Goal: Find specific fact: Find specific fact

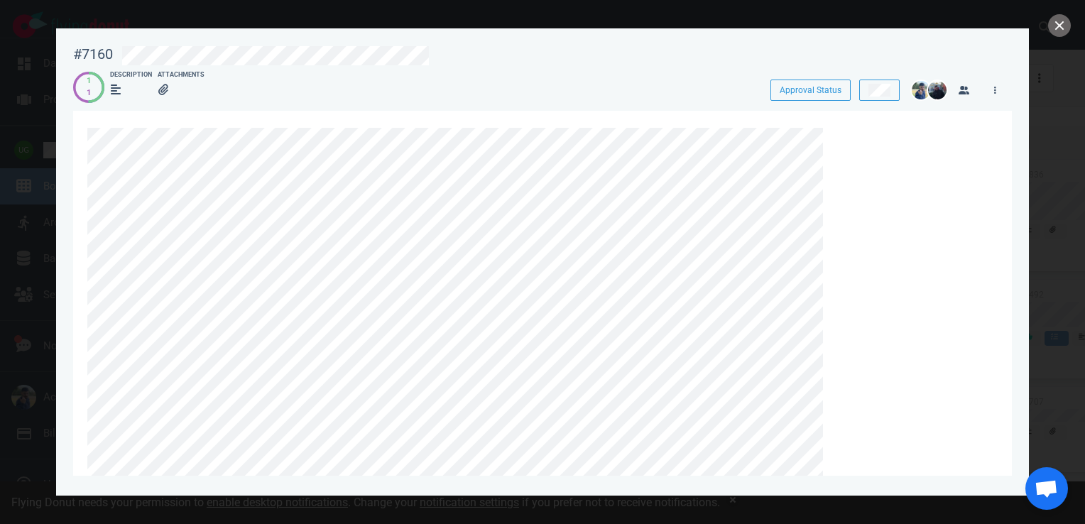
scroll to position [125, 0]
click at [1059, 31] on button "close" at bounding box center [1059, 25] width 23 height 23
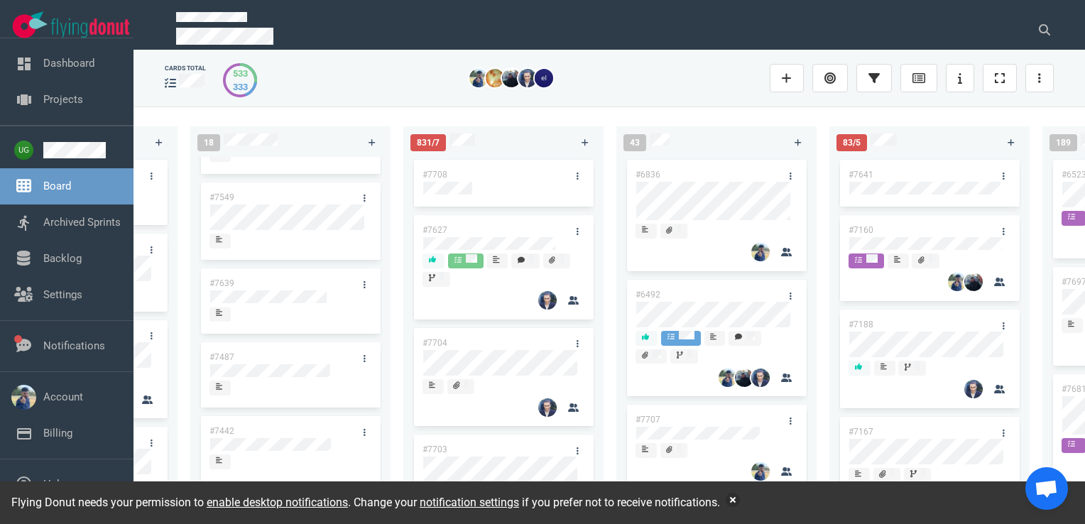
scroll to position [0, 383]
click at [645, 175] on link "#6836" at bounding box center [647, 175] width 25 height 10
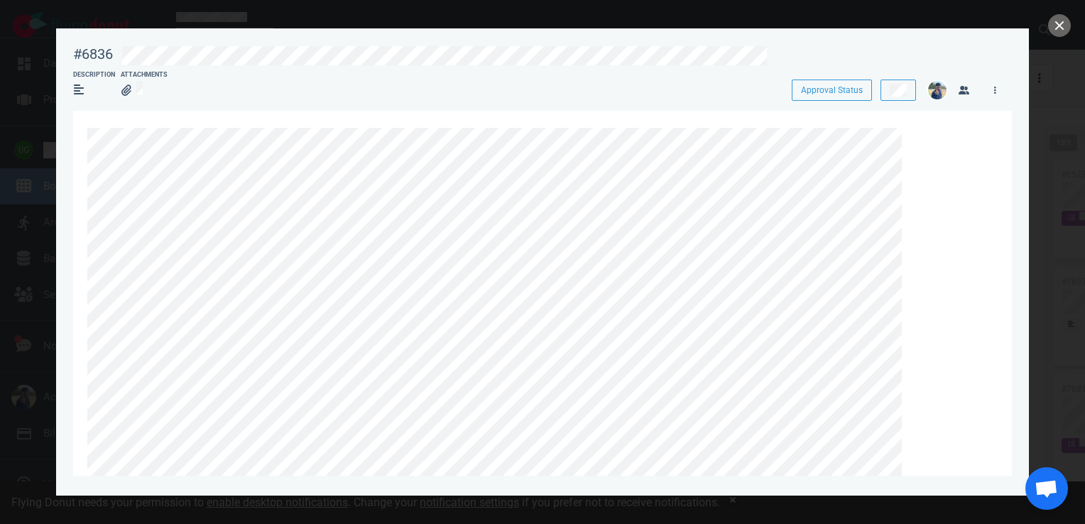
click at [94, 55] on div "#6836" at bounding box center [93, 54] width 40 height 18
copy div "#6836"
click at [1064, 261] on div at bounding box center [542, 262] width 1085 height 524
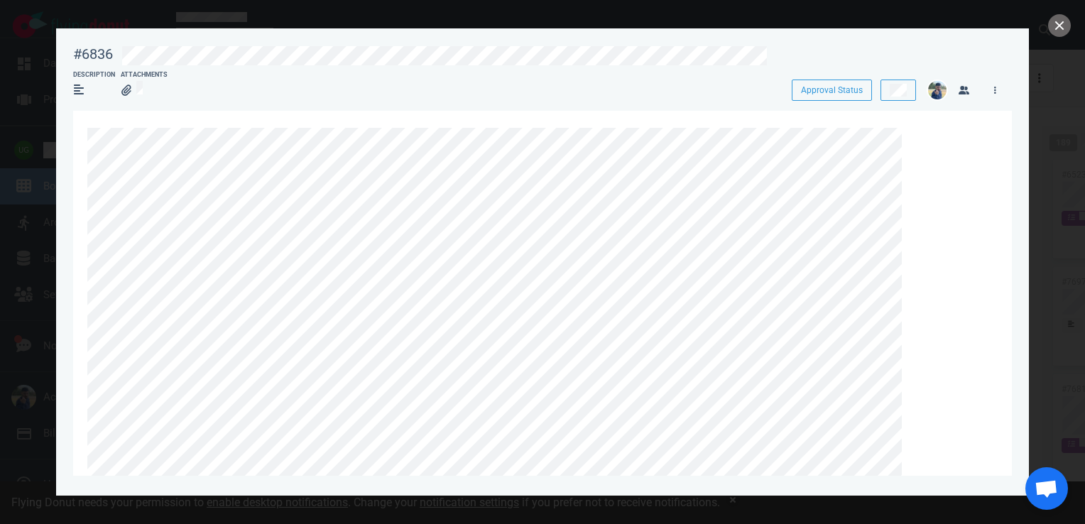
click at [1064, 261] on div at bounding box center [542, 262] width 1085 height 524
click at [1057, 29] on button "close" at bounding box center [1059, 25] width 23 height 23
